Goal: Information Seeking & Learning: Find specific fact

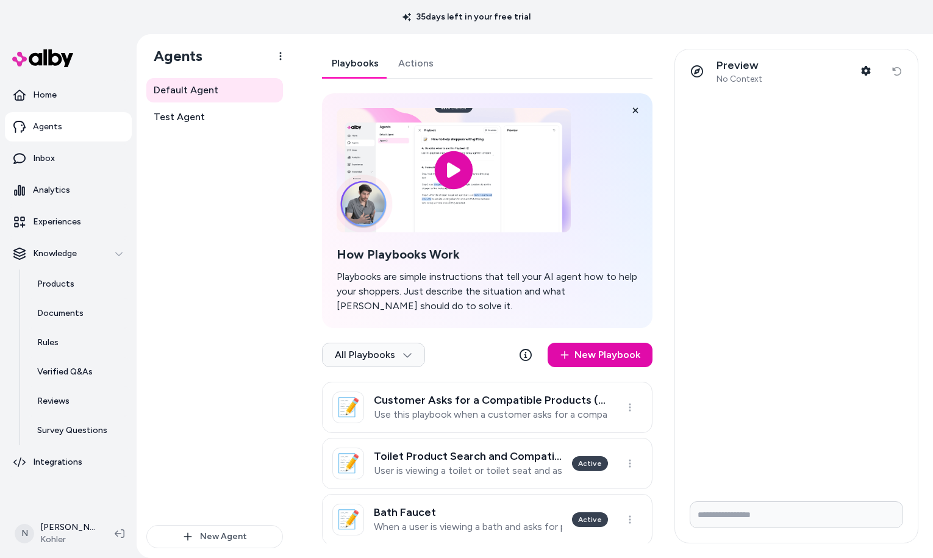
scroll to position [266, 0]
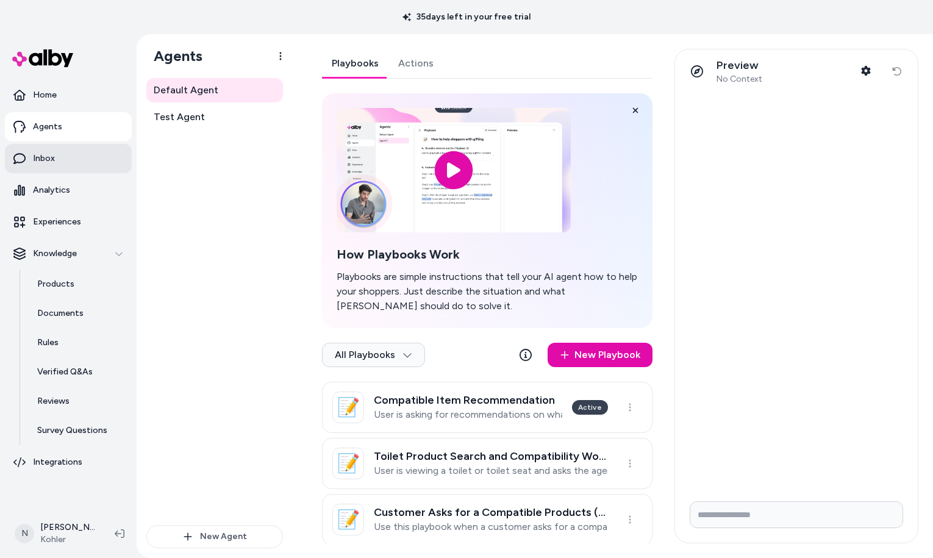
click at [62, 152] on link "Inbox" at bounding box center [68, 158] width 127 height 29
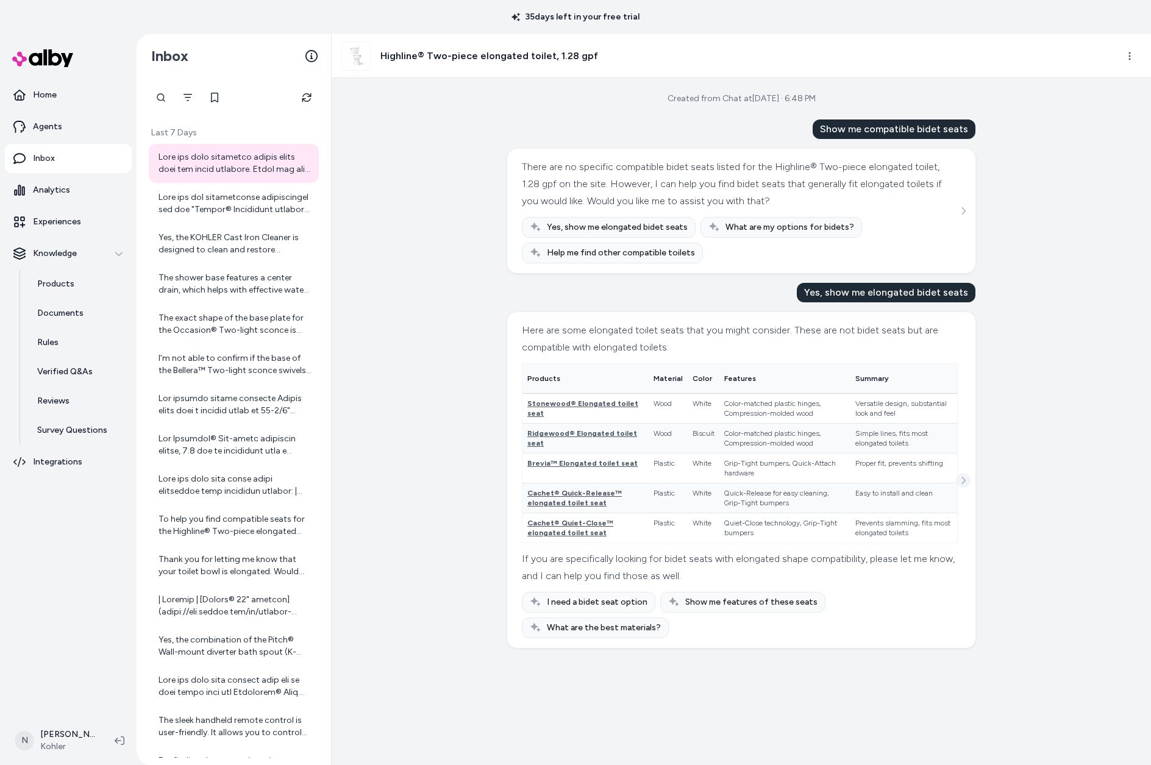
click at [932, 476] on button "See more" at bounding box center [963, 480] width 15 height 15
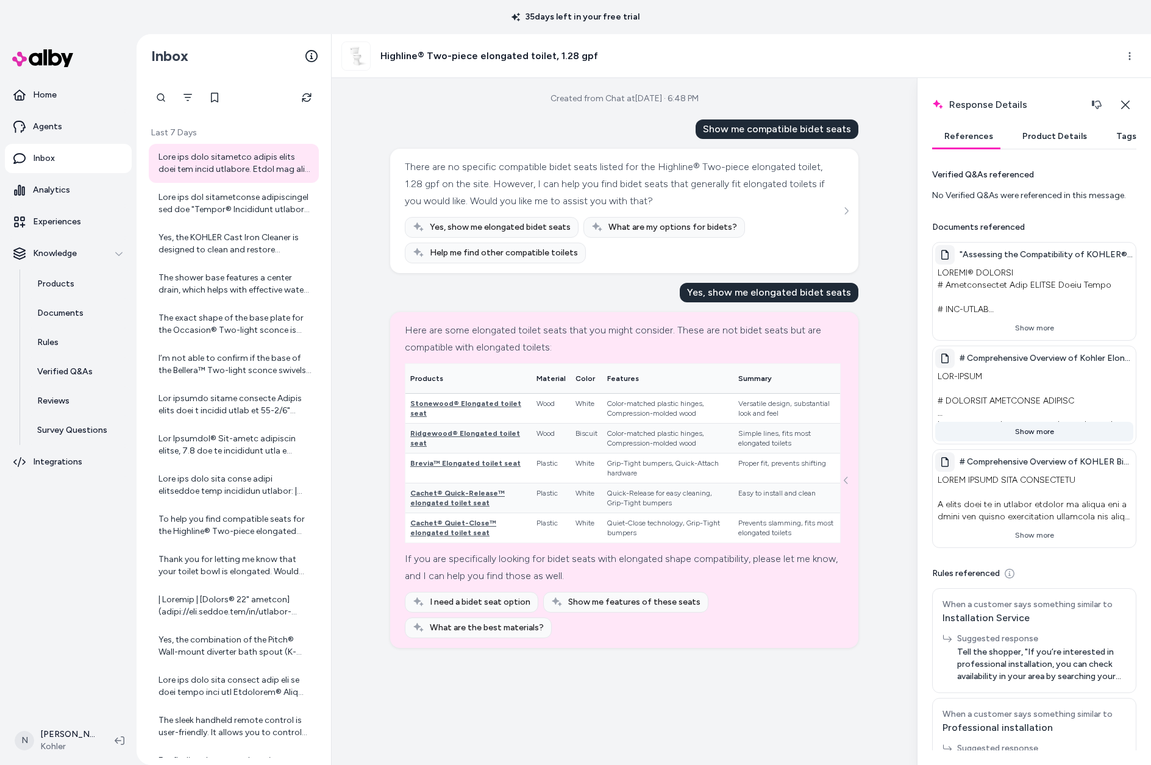
click at [932, 424] on button "Show more" at bounding box center [1034, 432] width 198 height 20
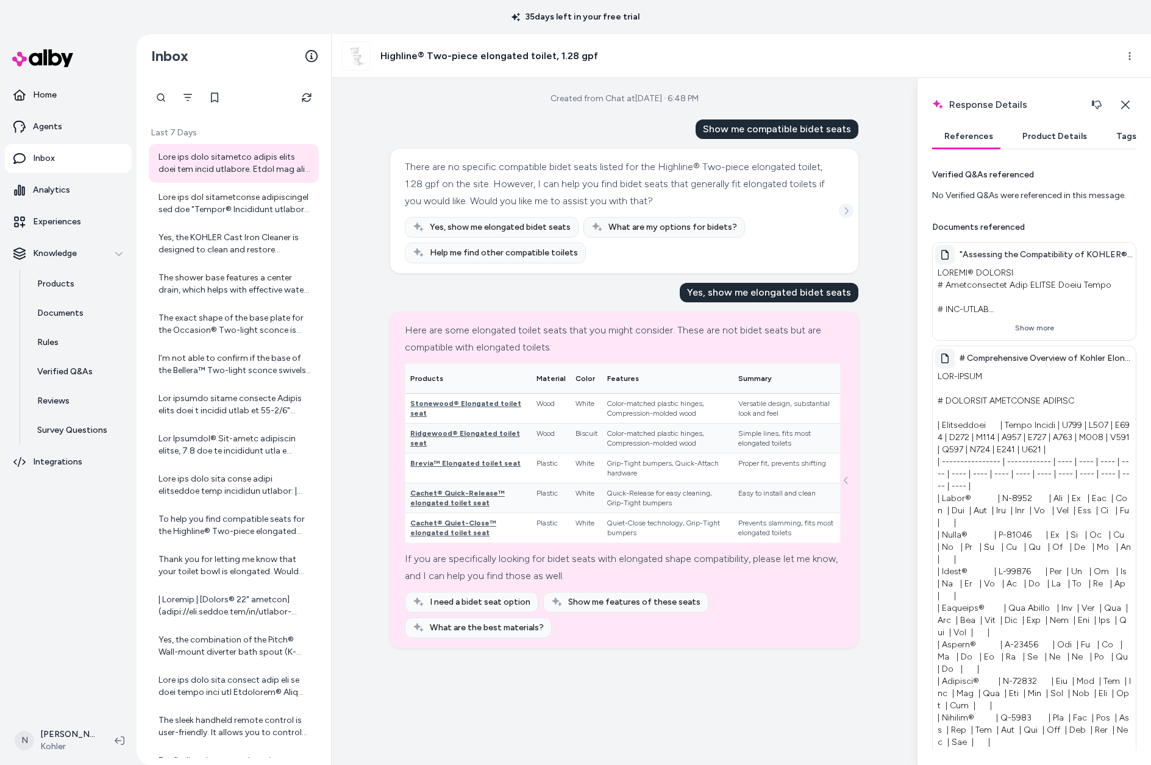
click at [839, 210] on button "See more" at bounding box center [846, 211] width 15 height 15
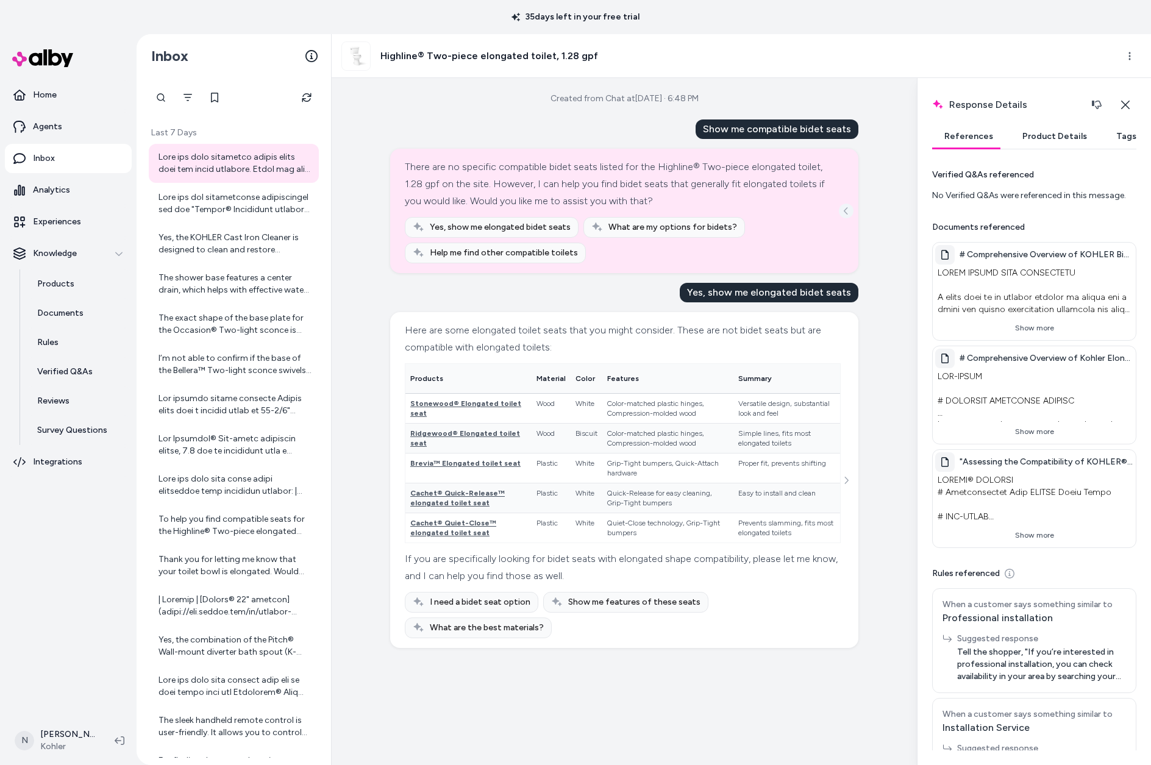
click at [848, 214] on icon "See more" at bounding box center [846, 211] width 9 height 9
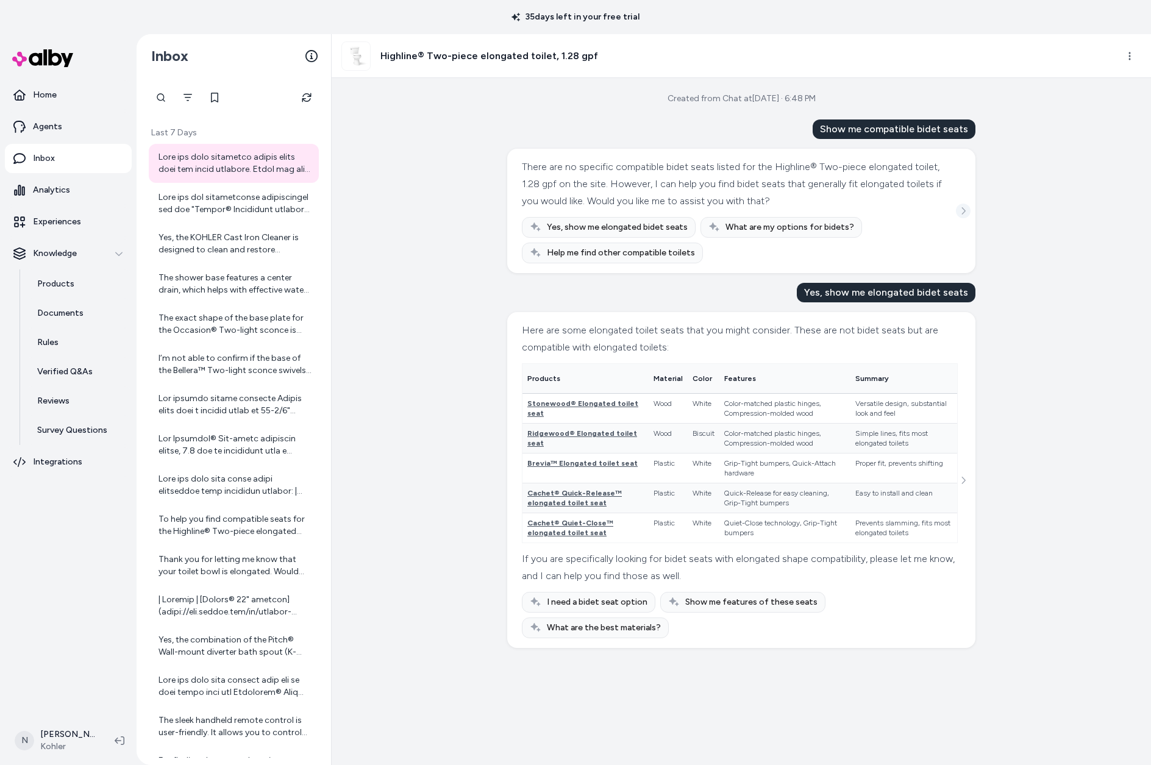
click at [932, 212] on icon "See more" at bounding box center [963, 211] width 9 height 9
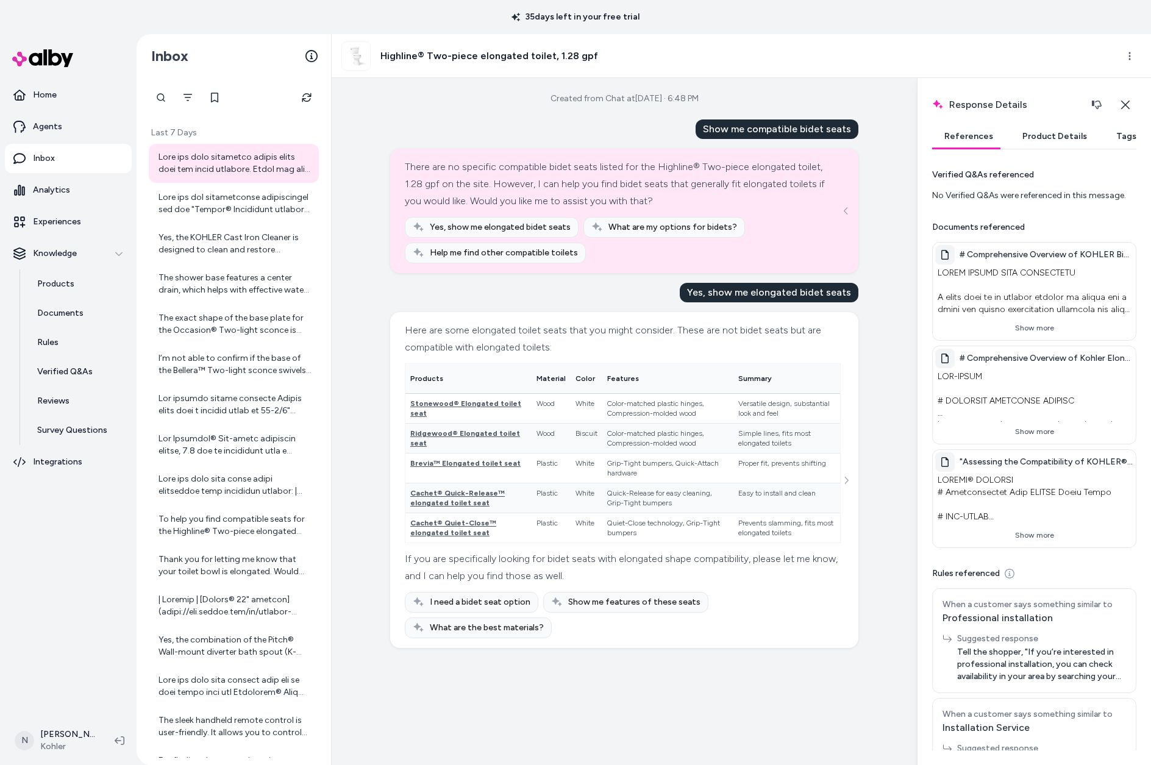
click at [932, 539] on button "Show more" at bounding box center [1034, 536] width 198 height 20
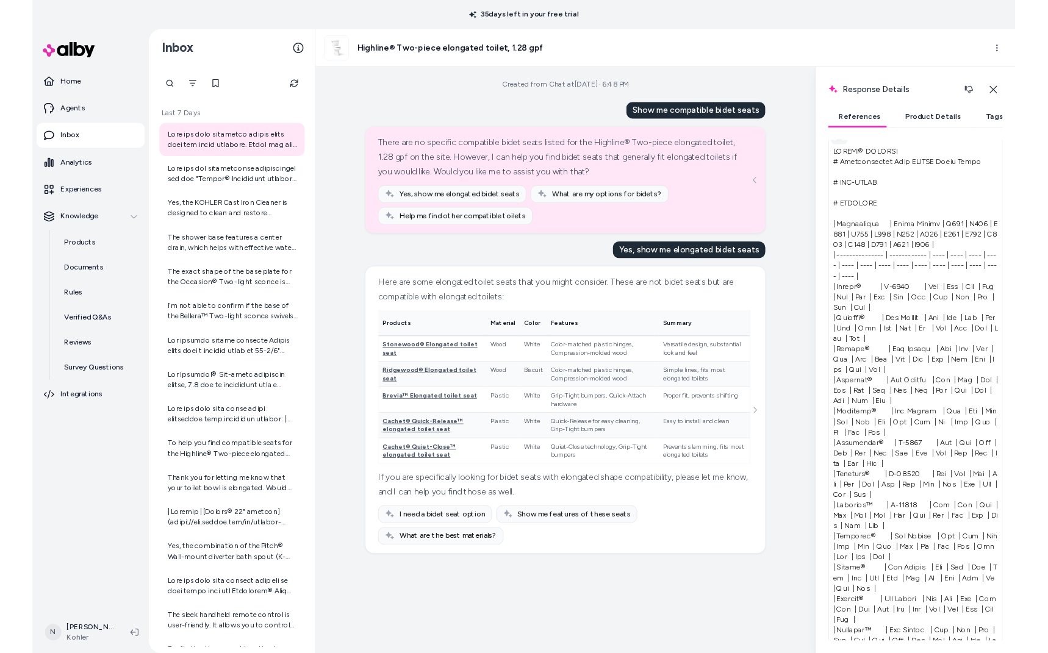
scroll to position [304, 0]
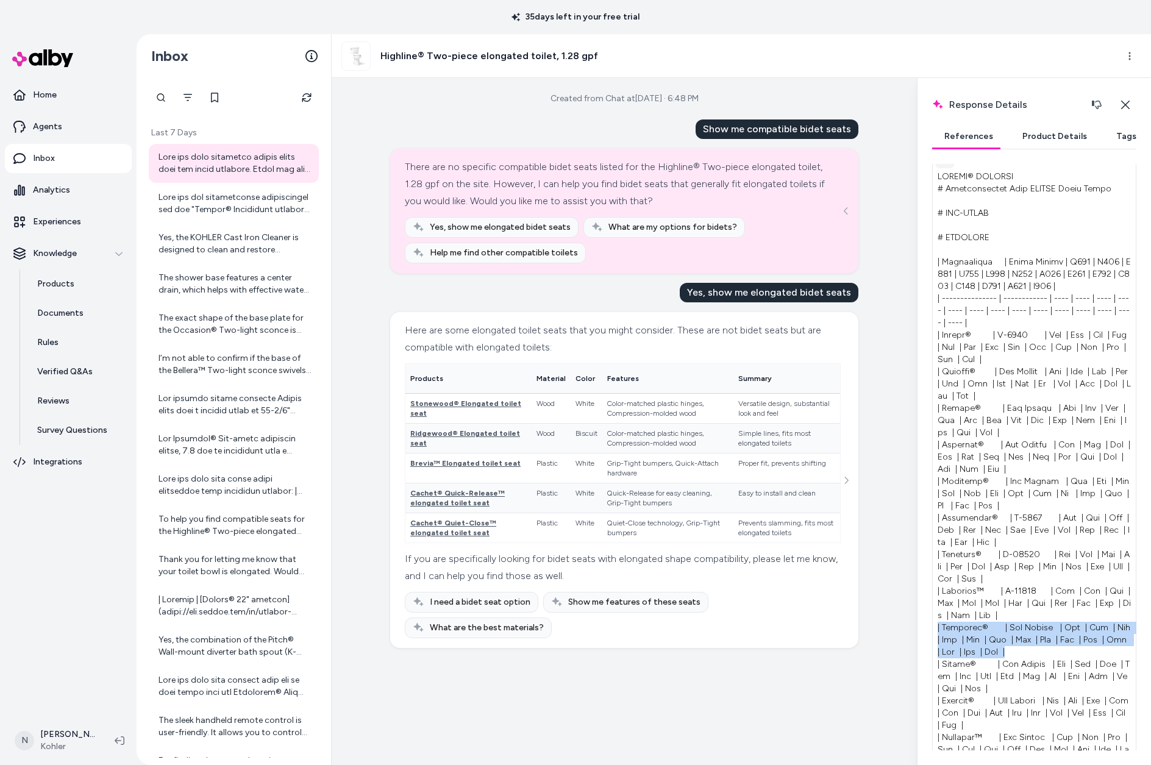
drag, startPoint x: 967, startPoint y: 651, endPoint x: 935, endPoint y: 629, distance: 38.6
click at [932, 557] on p at bounding box center [1034, 689] width 198 height 1042
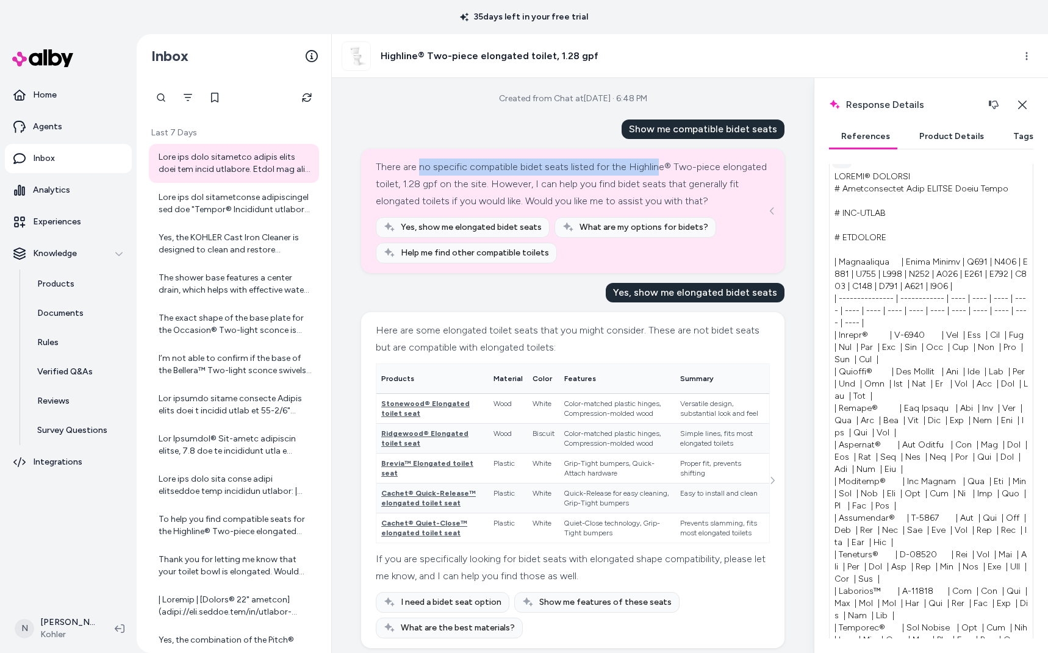
drag, startPoint x: 419, startPoint y: 169, endPoint x: 656, endPoint y: 164, distance: 237.3
click at [656, 164] on div "There are no specific compatible bidet seats listed for the Highline® Two-piece…" at bounding box center [573, 184] width 394 height 51
click at [932, 59] on html "35 days left in your free trial Home Agents Inbox Analytics Experiences Knowled…" at bounding box center [524, 326] width 1048 height 653
click at [932, 124] on link "View product detail page" at bounding box center [971, 123] width 129 height 20
click at [37, 121] on p "Agents" at bounding box center [47, 127] width 29 height 12
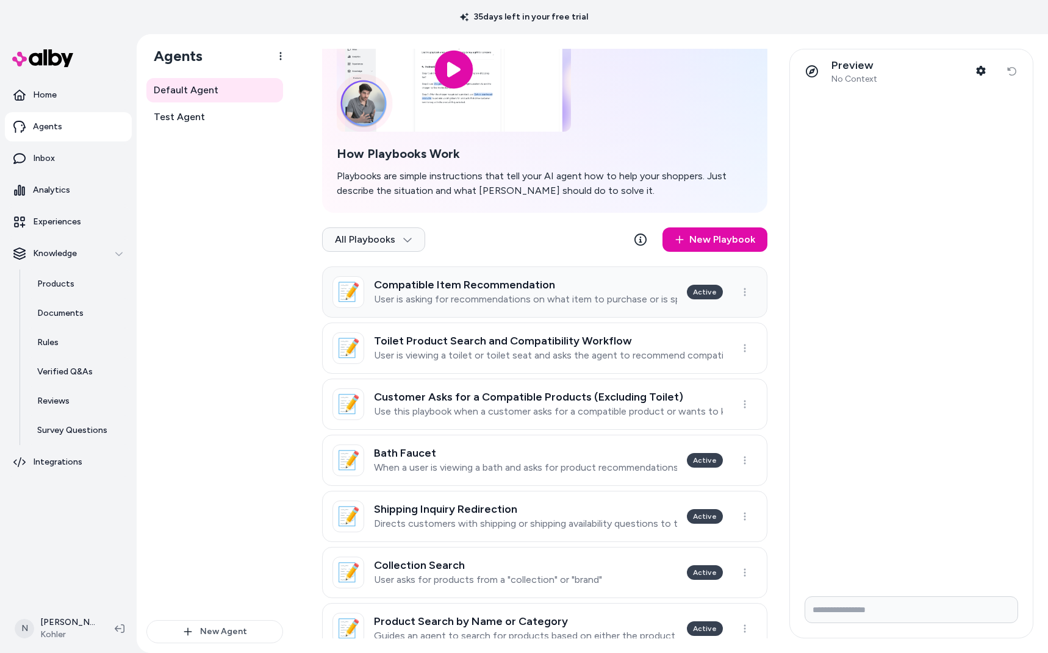
scroll to position [102, 0]
